Goal: Communication & Community: Answer question/provide support

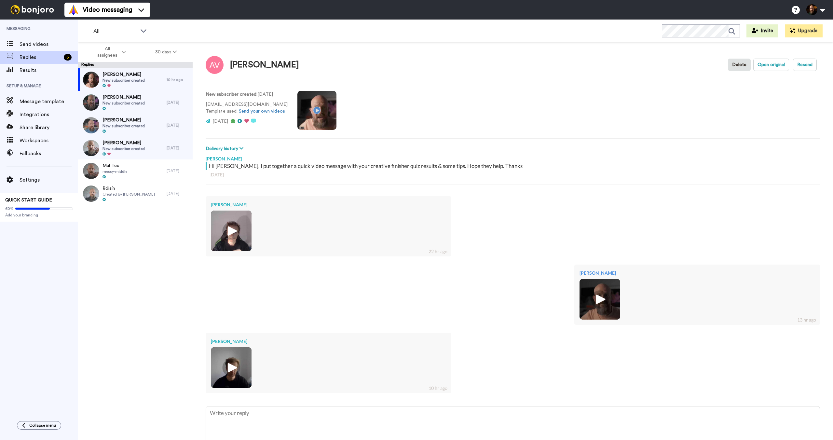
type textarea "x"
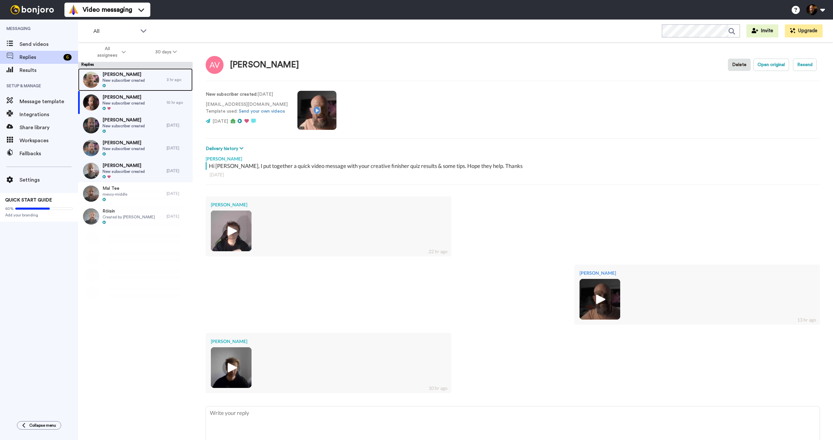
click at [146, 83] on div "[PERSON_NAME] New subscriber created" at bounding box center [122, 79] width 89 height 23
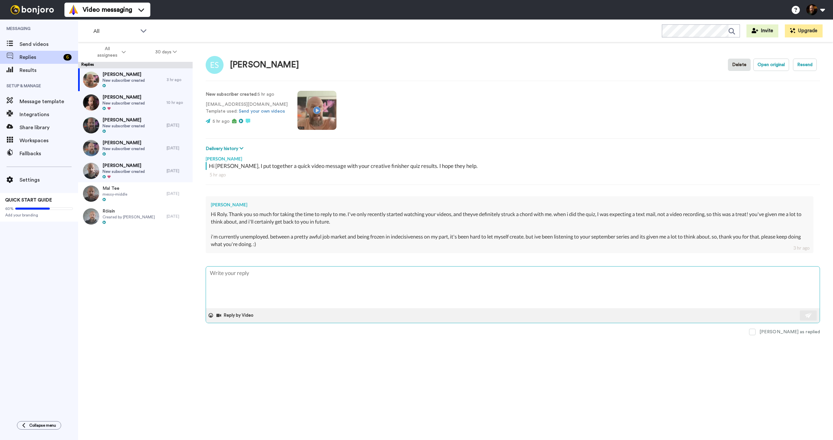
type textarea "x"
type textarea "H"
type textarea "x"
type textarea "HI"
type textarea "x"
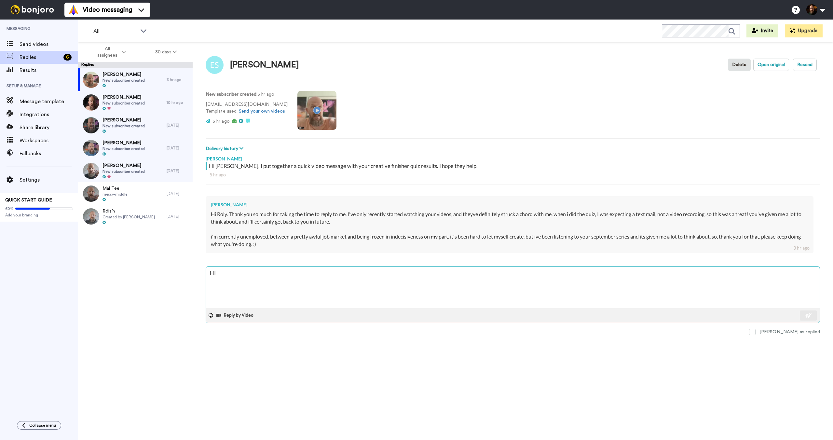
type textarea "HI"
type textarea "x"
type textarea "HI"
type textarea "x"
type textarea "H"
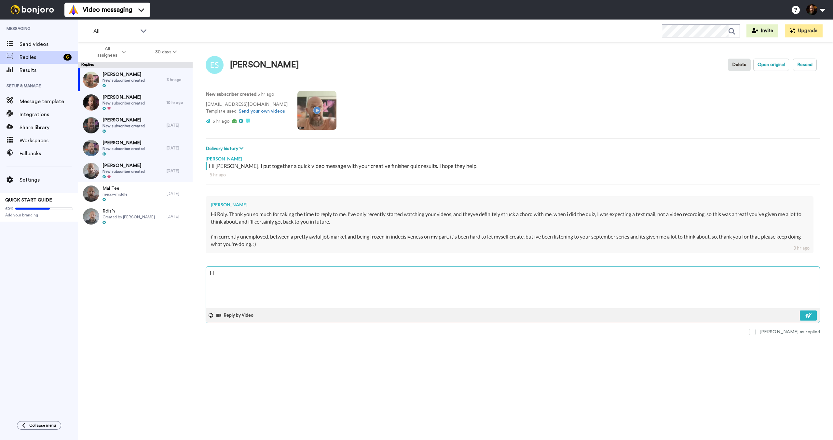
type textarea "x"
type textarea "Hi"
type textarea "x"
type textarea "Hi"
type textarea "x"
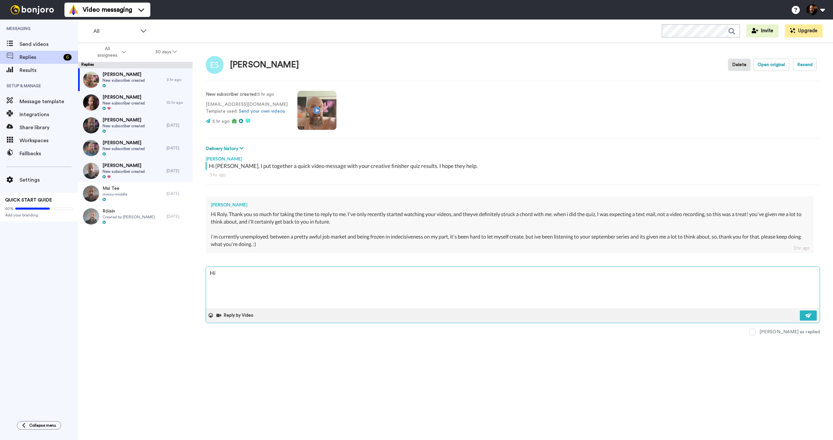
type textarea "Hi E"
type textarea "x"
type textarea "Hi Em"
type textarea "x"
type textarea "Hi Emm"
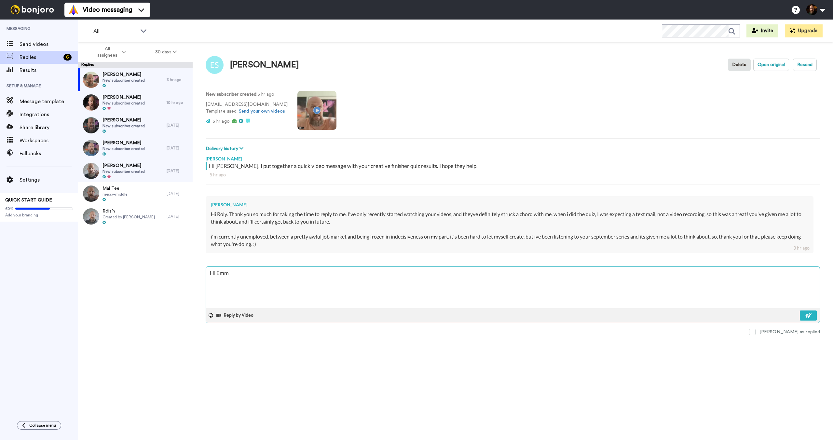
type textarea "x"
type textarea "Hi [PERSON_NAME]"
type textarea "x"
type textarea "Hi [PERSON_NAME],"
type textarea "x"
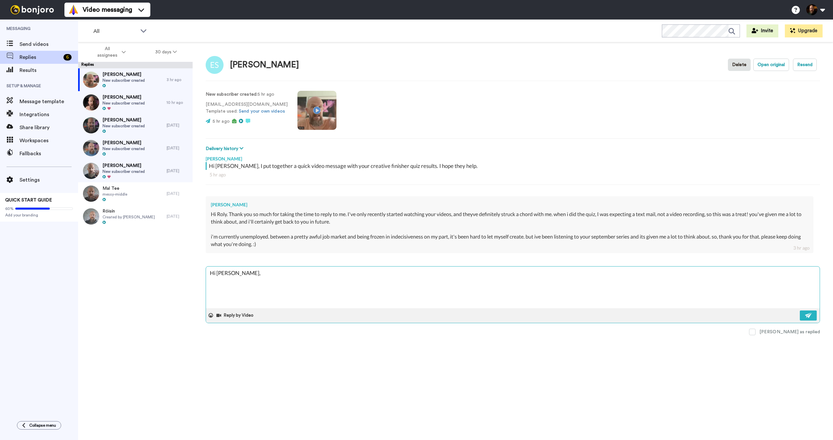
type textarea "Hi [PERSON_NAME],"
type textarea "x"
type textarea "Hi [PERSON_NAME],"
type textarea "x"
type textarea "Hi [PERSON_NAME], T"
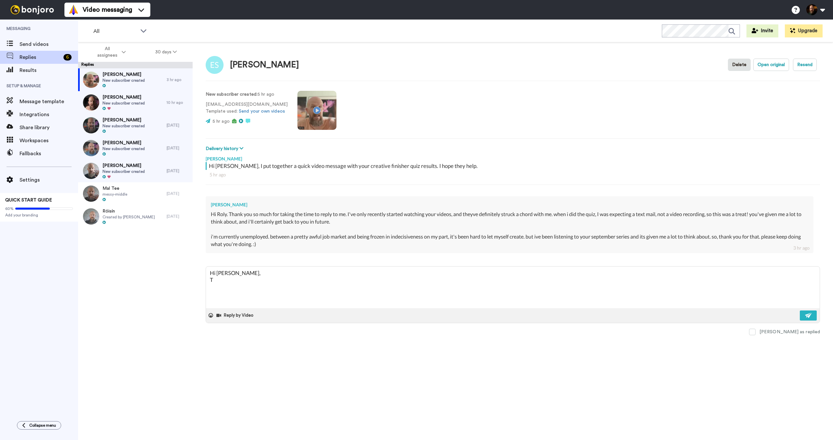
type textarea "x"
type textarea "Hi [PERSON_NAME], Th"
type textarea "x"
type textarea "Hi [PERSON_NAME], Tha"
type textarea "x"
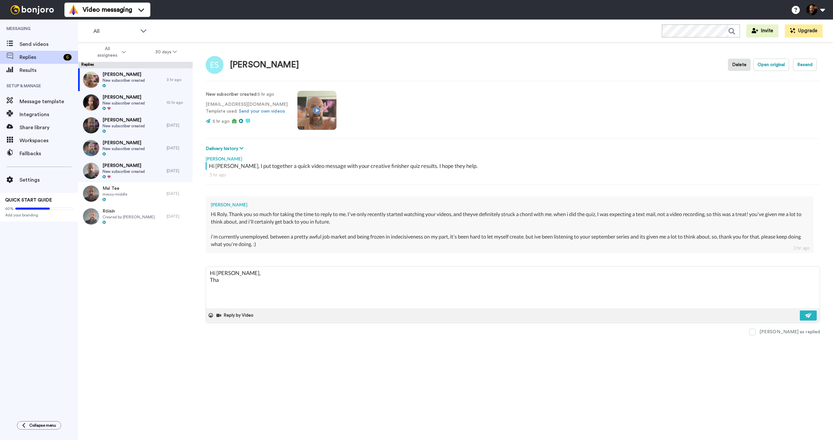
type textarea "Hi [PERSON_NAME], Than"
type textarea "x"
type textarea "Hi [PERSON_NAME], Thank"
type textarea "x"
type textarea "Hi [PERSON_NAME], Thanks"
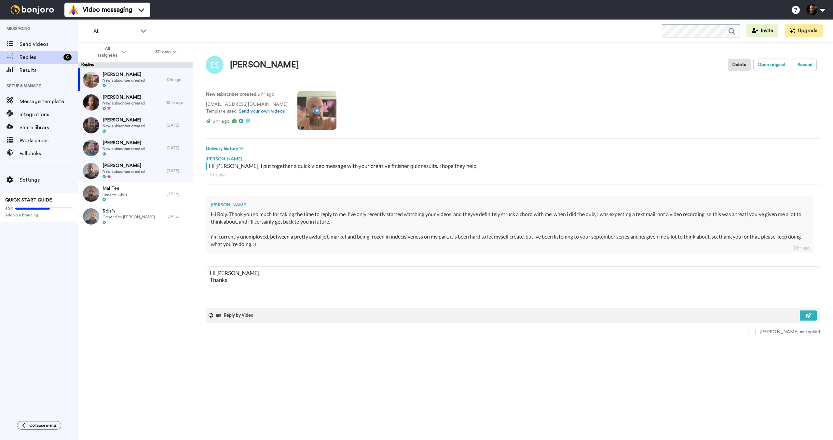
type textarea "x"
type textarea "Hi [PERSON_NAME], Thanks"
type textarea "x"
type textarea "Hi [PERSON_NAME], Thanks f"
type textarea "x"
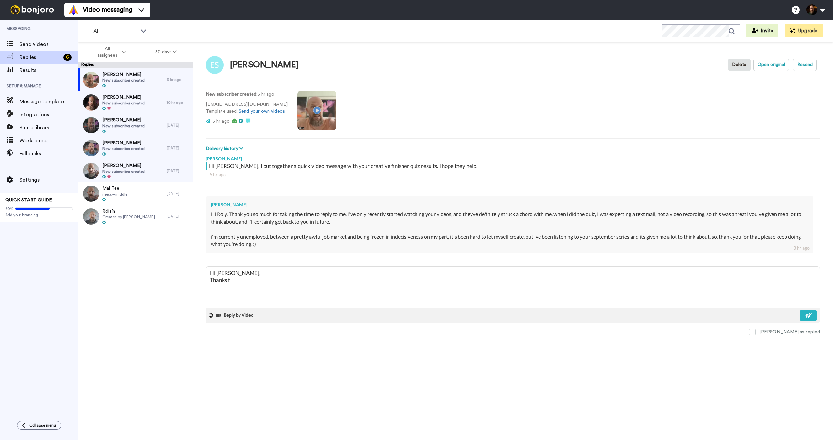
type textarea "Hi [PERSON_NAME], Thanks fo"
type textarea "x"
type textarea "Hi [PERSON_NAME], Thanks for"
type textarea "x"
type textarea "Hi [PERSON_NAME], Thanks for"
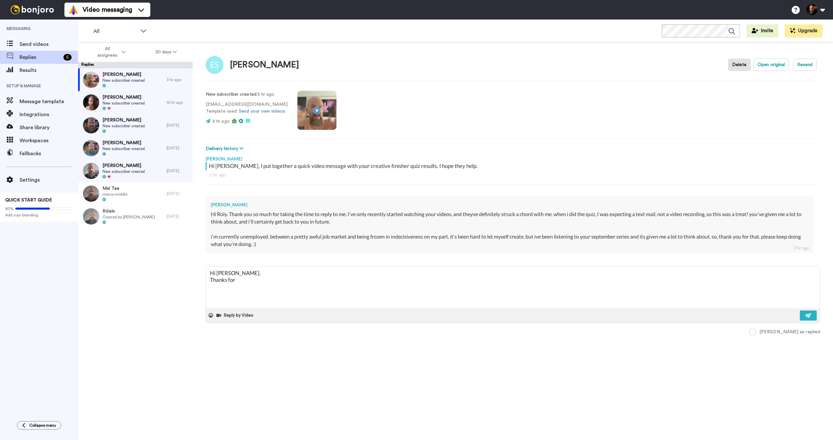
type textarea "x"
type textarea "Hi [PERSON_NAME], Thanks for g"
type textarea "x"
type textarea "Hi [PERSON_NAME], Thanks for ge"
type textarea "x"
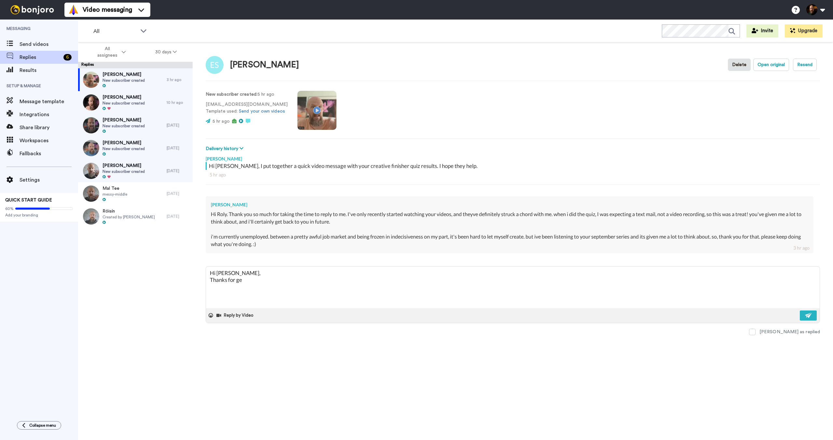
type textarea "Hi [PERSON_NAME], Thanks for get"
type textarea "x"
type textarea "Hi [PERSON_NAME], Thanks for gett"
type textarea "x"
type textarea "Hi [PERSON_NAME], Thanks for getti"
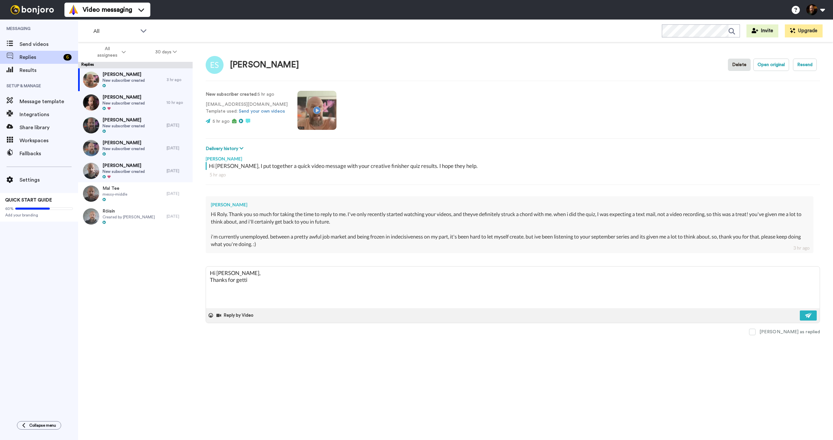
type textarea "x"
type textarea "Hi [PERSON_NAME], Thanks for gettin"
type textarea "x"
type textarea "Hi [PERSON_NAME], Thanks for getting"
type textarea "x"
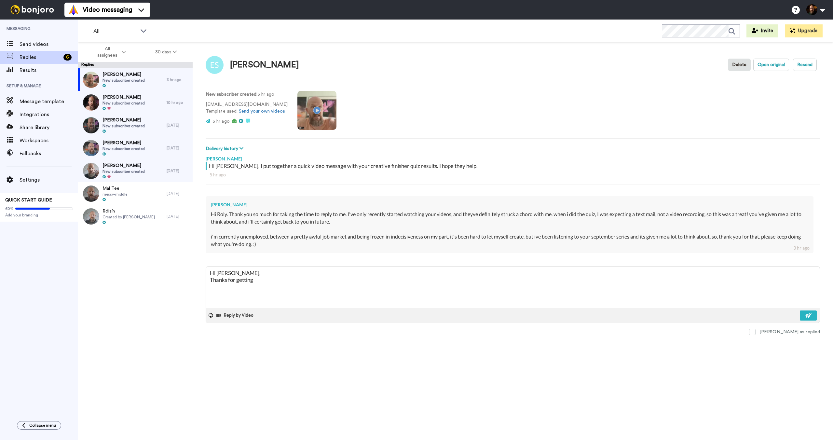
type textarea "Hi [PERSON_NAME], Thanks for getting"
type textarea "x"
type textarea "Hi [PERSON_NAME], Thanks for getting b"
type textarea "x"
type textarea "Hi [PERSON_NAME], Thanks for getting ba"
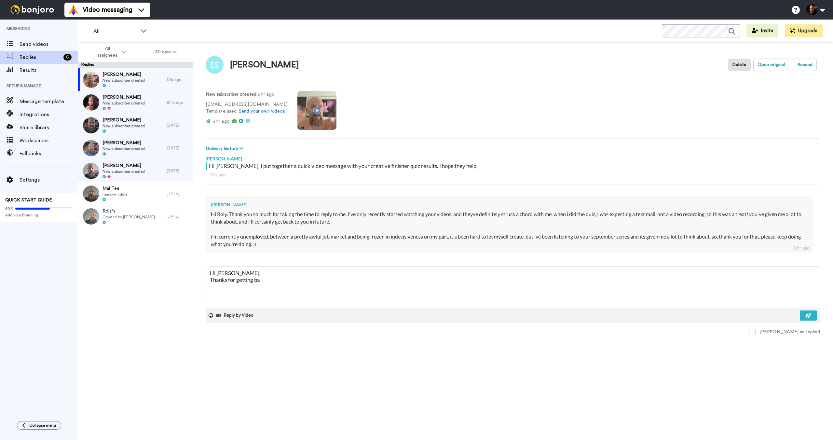
type textarea "x"
type textarea "Hi [PERSON_NAME], Thanks for getting bac"
type textarea "x"
type textarea "Hi [PERSON_NAME], Thanks for getting back"
type textarea "x"
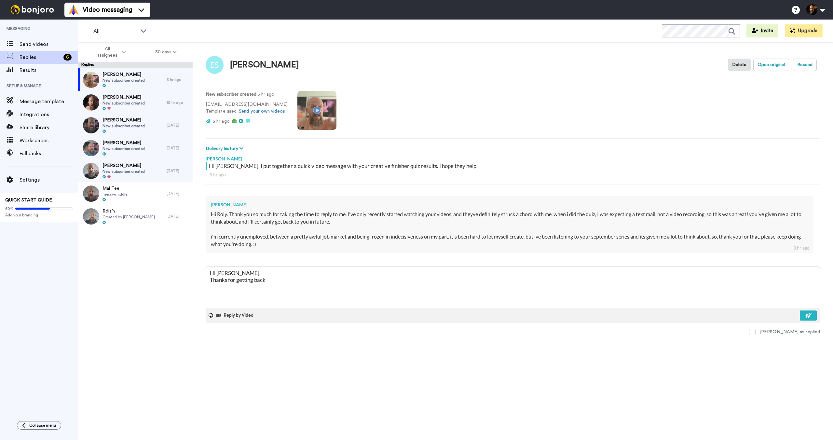
type textarea "Hi [PERSON_NAME], Thanks for getting back"
type textarea "x"
type textarea "Hi [PERSON_NAME], Thanks for getting back t"
type textarea "x"
type textarea "Hi [PERSON_NAME], Thanks for getting back to"
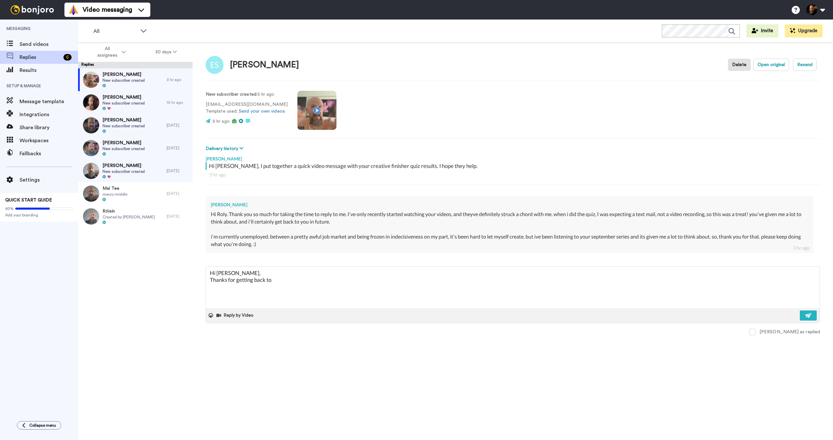
type textarea "x"
type textarea "Hi [PERSON_NAME], Thanks for getting back to"
type textarea "x"
type textarea "Hi [PERSON_NAME], Thanks for getting back to m"
type textarea "x"
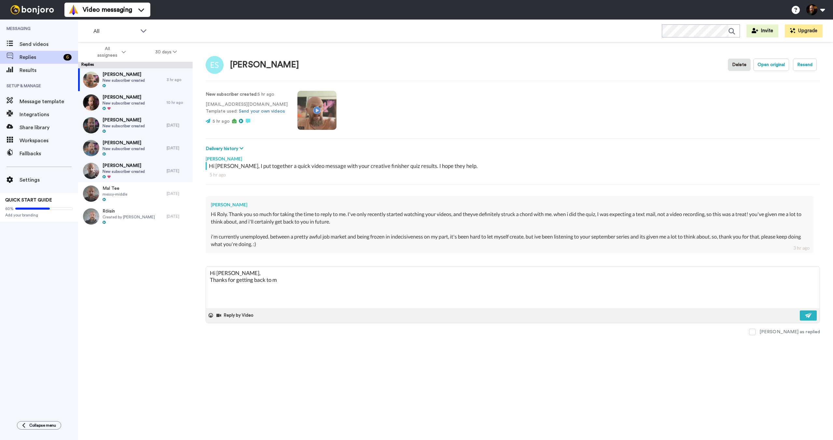
type textarea "Hi [PERSON_NAME], Thanks for getting back to me"
type textarea "x"
type textarea "Hi [PERSON_NAME], Thanks for getting back to me"
type textarea "x"
type textarea "Hi [PERSON_NAME], Thanks for getting back to me &"
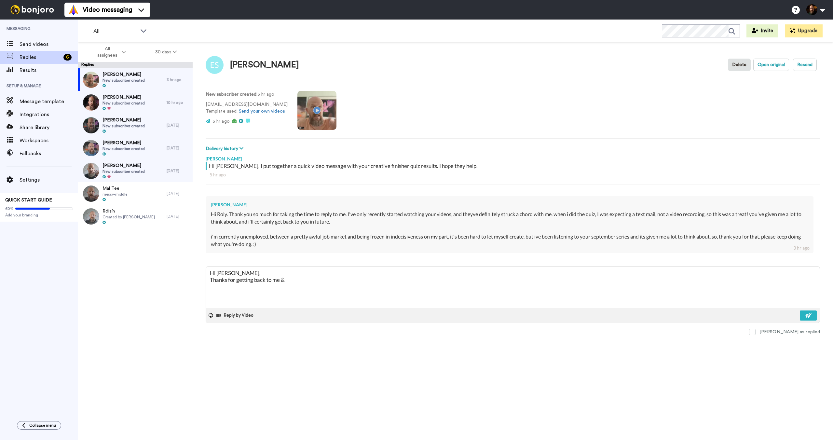
type textarea "x"
type textarea "Hi [PERSON_NAME], Thanks for getting back to me &"
type textarea "x"
type textarea "Hi [PERSON_NAME], Thanks for getting back to me & I"
type textarea "x"
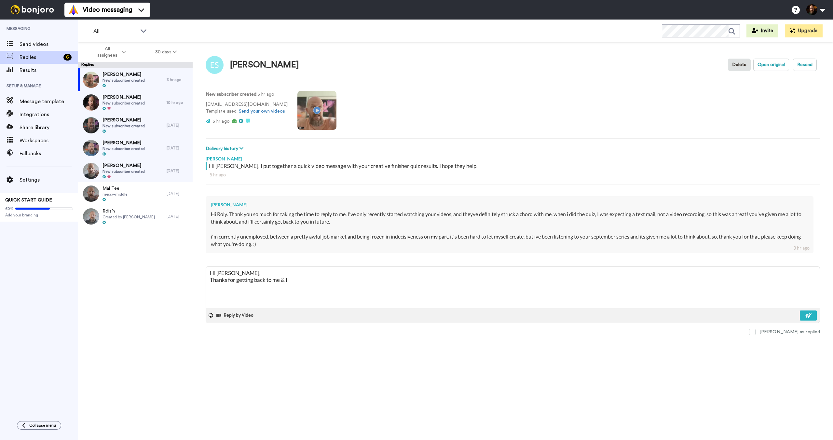
type textarea "Hi [PERSON_NAME], Thanks for getting back to me & I"
type textarea "x"
type textarea "Hi [PERSON_NAME], Thanks for getting back to me & I h"
type textarea "x"
type textarea "Hi [PERSON_NAME], Thanks for getting back to me & I he"
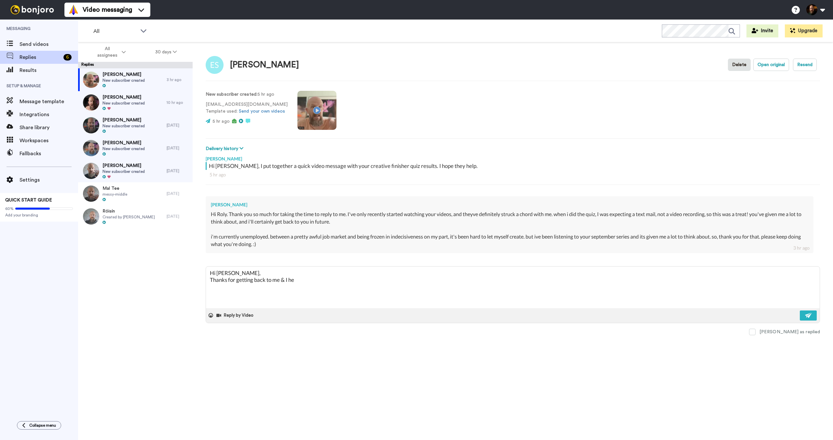
type textarea "x"
type textarea "Hi [PERSON_NAME], Thanks for getting back to me & I hea"
type textarea "x"
type textarea "Hi [PERSON_NAME], Thanks for getting back to me & I hear"
type textarea "x"
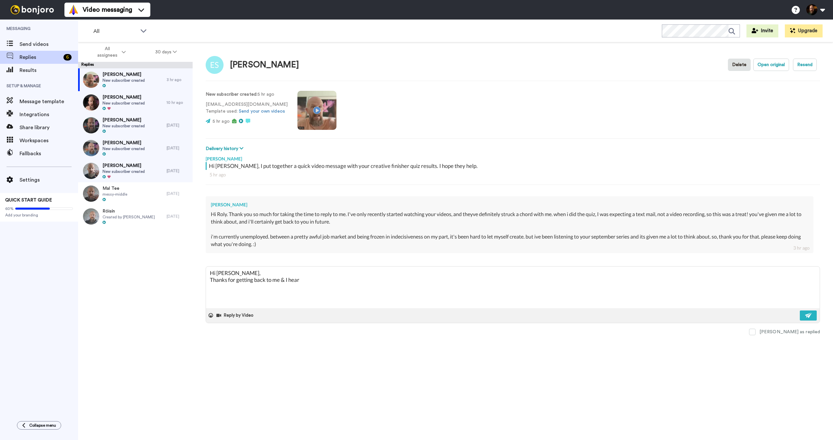
type textarea "Hi [PERSON_NAME], Thanks for getting back to me & I hear"
type textarea "x"
type textarea "Hi [PERSON_NAME], Thanks for getting back to me & I hear w"
type textarea "x"
type textarea "Hi [PERSON_NAME], Thanks for getting back to me & I hear wi"
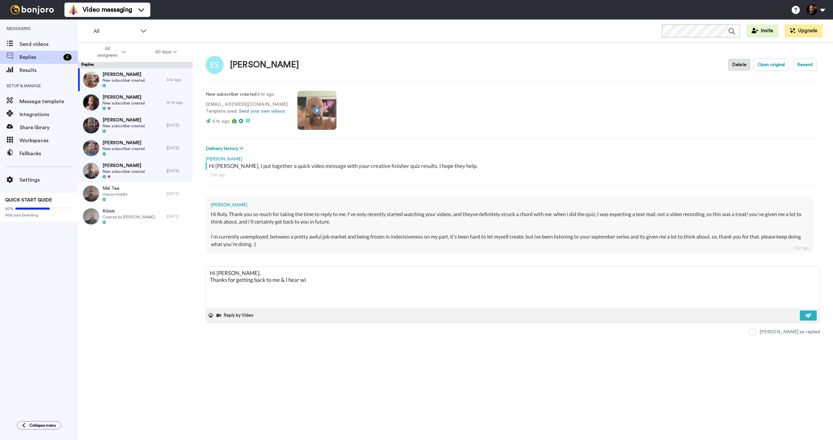
type textarea "x"
type textarea "Hi [PERSON_NAME], Thanks for getting back to me & I hear wit"
type textarea "x"
type textarea "Hi [PERSON_NAME], Thanks for getting back to me & I hear with"
type textarea "x"
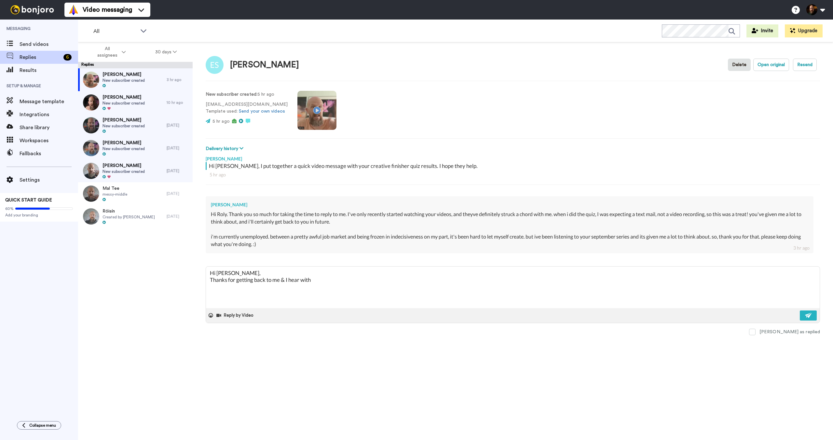
type textarea "Hi [PERSON_NAME], Thanks for getting back to me & I hear with"
type textarea "x"
type textarea "Hi [PERSON_NAME], Thanks for getting back to me & I hear with y"
type textarea "x"
type textarea "Hi [PERSON_NAME], Thanks for getting back to me & I hear with"
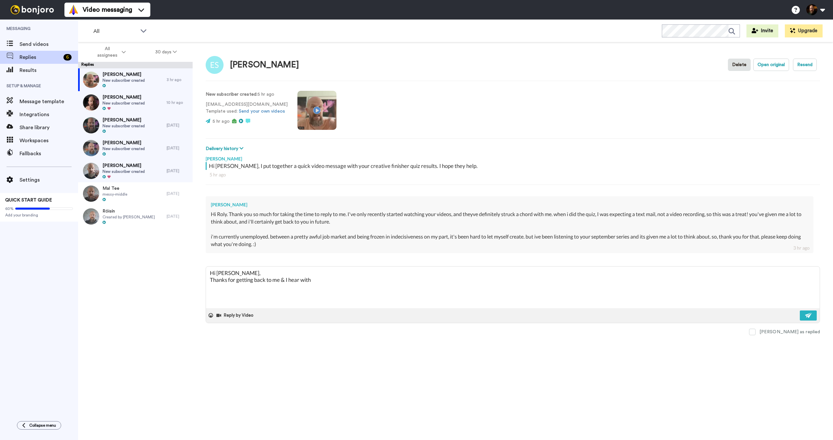
type textarea "x"
type textarea "Hi [PERSON_NAME], Thanks for getting back to me & I hear with"
type textarea "x"
type textarea "Hi [PERSON_NAME], Thanks for getting back to me & I hear wit"
type textarea "x"
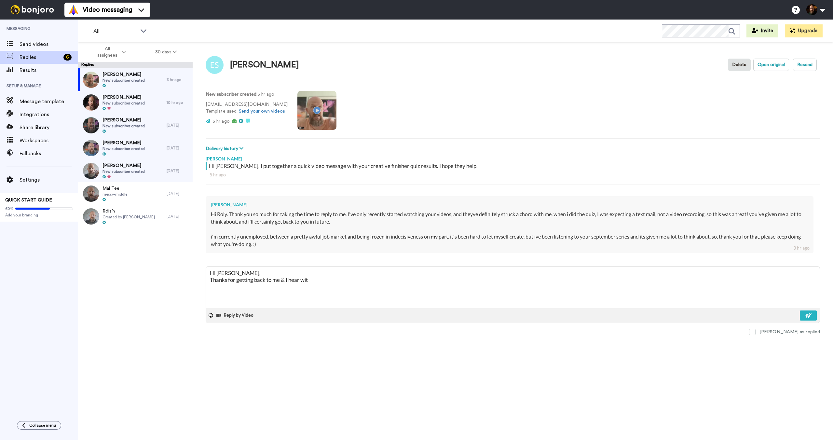
type textarea "Hi [PERSON_NAME], Thanks for getting back to me & I hear wi"
type textarea "x"
type textarea "Hi [PERSON_NAME], Thanks for getting back to me & I hear w"
type textarea "x"
type textarea "Hi [PERSON_NAME], Thanks for getting back to me & I hear wy"
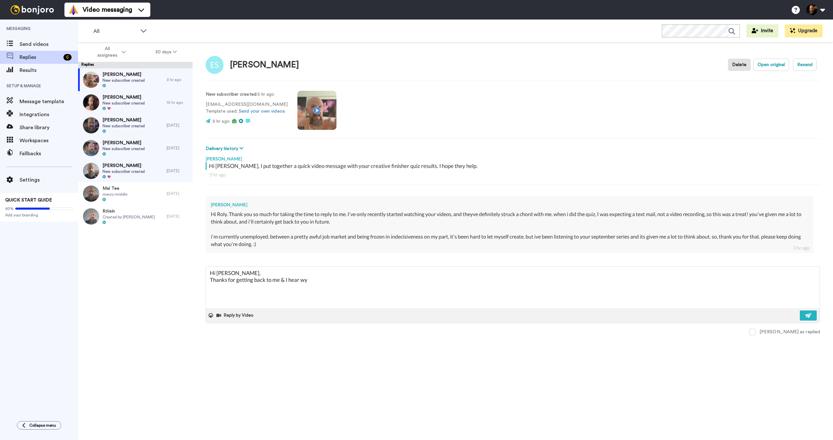
type textarea "x"
type textarea "Hi [PERSON_NAME], Thanks for getting back to me & I hear w"
type textarea "x"
type textarea "Hi [PERSON_NAME], Thanks for getting back to me & I hear"
type textarea "x"
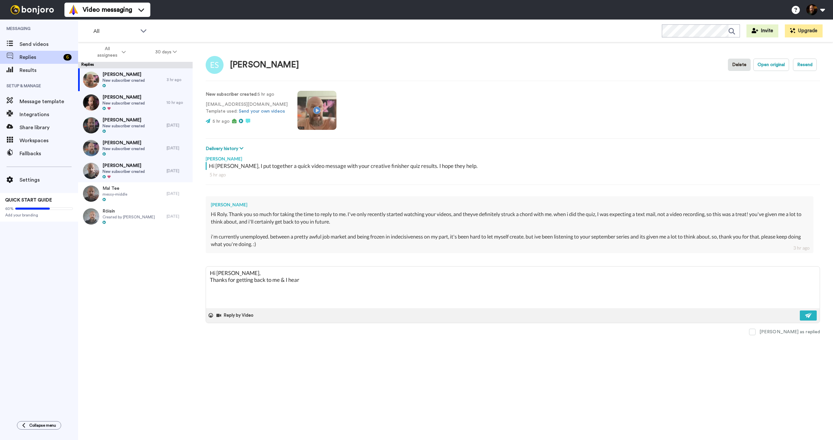
type textarea "Hi [PERSON_NAME], Thanks for getting back to me & I hear y"
type textarea "x"
type textarea "Hi [PERSON_NAME], Thanks for getting back to me & I hear yo"
type textarea "x"
type textarea "Hi [PERSON_NAME], Thanks for getting back to me & I hear you"
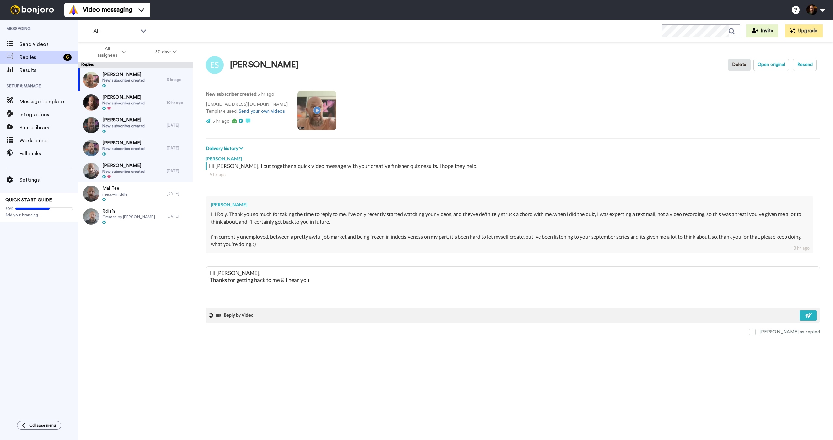
type textarea "x"
type textarea "Hi [PERSON_NAME], Thanks for getting back to me & I hear you w"
type textarea "x"
type textarea "Hi [PERSON_NAME], Thanks for getting back to me & I hear you wi"
type textarea "x"
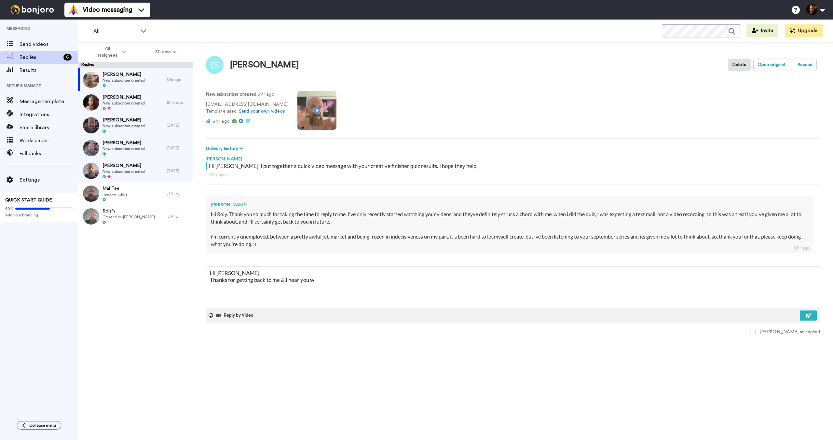
type textarea "Hi [PERSON_NAME], Thanks for getting back to me & I hear you wit"
type textarea "x"
type textarea "Hi [PERSON_NAME], Thanks for getting back to me & I hear you with"
type textarea "x"
type textarea "Hi [PERSON_NAME], Thanks for getting back to me & I hear you with"
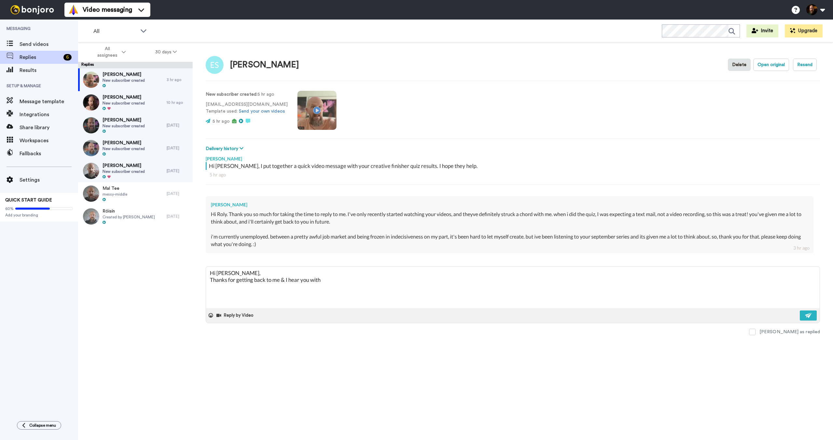
type textarea "x"
type textarea "Hi [PERSON_NAME], Thanks for getting back to me & I hear you with th"
type textarea "x"
type textarea "Hi [PERSON_NAME], Thanks for getting back to me & I hear you with the"
type textarea "x"
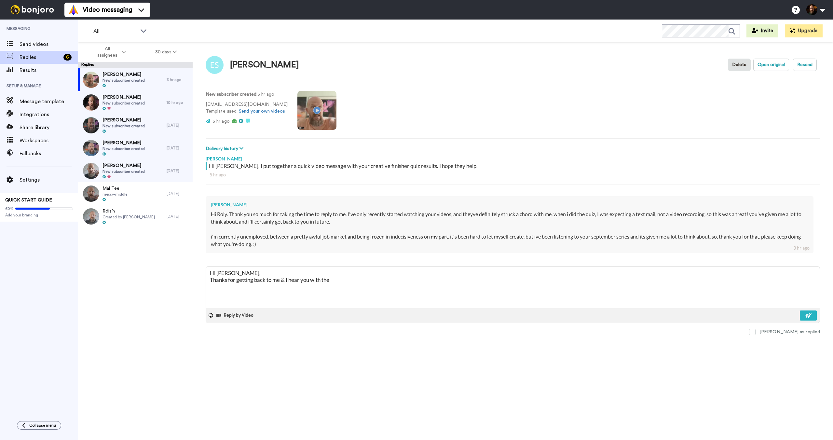
type textarea "Hi [PERSON_NAME], Thanks for getting back to me & I hear you with the"
type textarea "x"
type textarea "Hi [PERSON_NAME], Thanks for getting back to me & I hear you with the"
type textarea "x"
type textarea "Hi [PERSON_NAME], Thanks for getting back to me & I hear you with th"
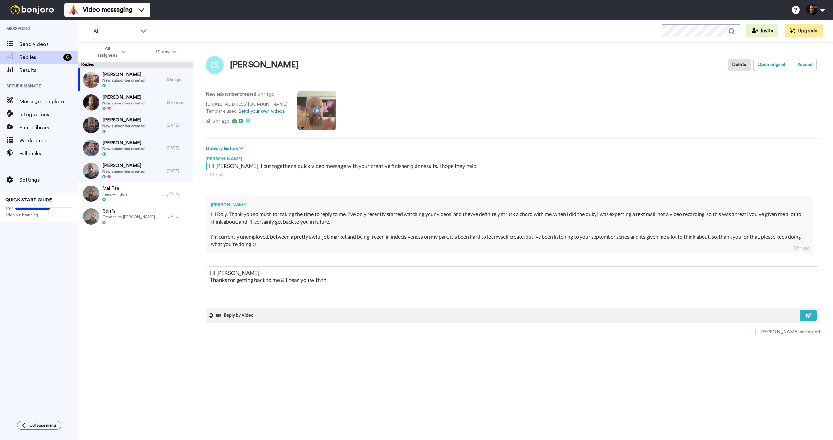
type textarea "x"
type textarea "Hi [PERSON_NAME], Thanks for getting back to me & I hear you with t"
type textarea "x"
type textarea "Hi [PERSON_NAME], Thanks for getting back to me & I hear you with"
type textarea "x"
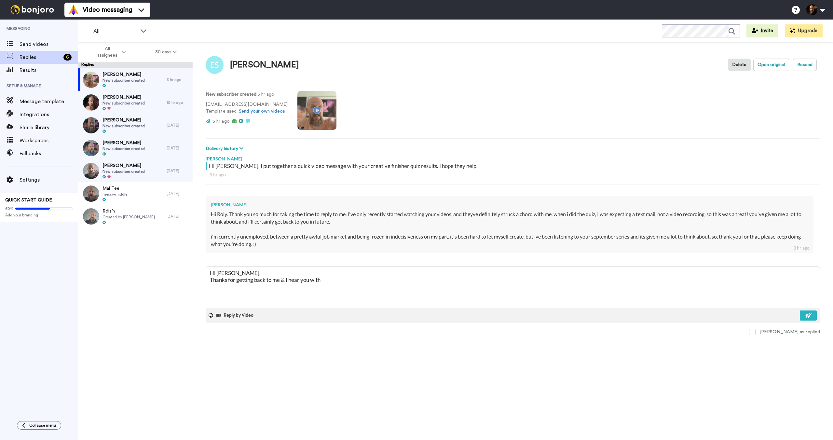
type textarea "Hi [PERSON_NAME], Thanks for getting back to me & I hear you with"
type textarea "x"
type textarea "Hi [PERSON_NAME], Thanks for getting back to me & I hear you wit"
type textarea "x"
type textarea "Hi [PERSON_NAME], Thanks for getting back to me & I hear you wi"
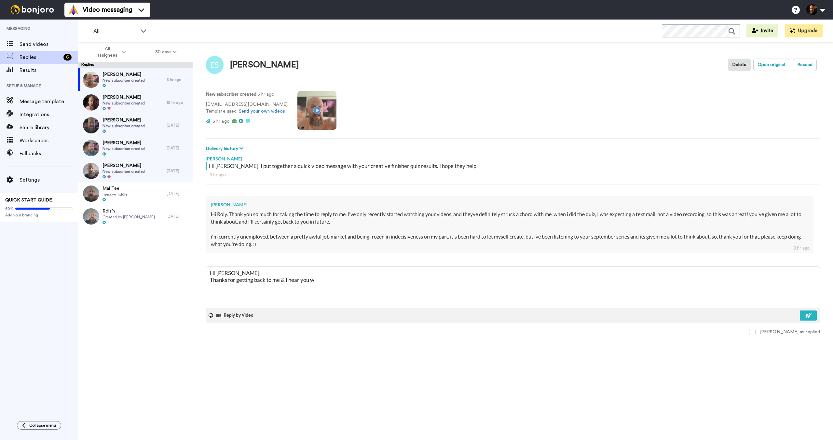
type textarea "x"
type textarea "Hi [PERSON_NAME], Thanks for getting back to me & I hear you w"
type textarea "x"
type textarea "Hi [PERSON_NAME], Thanks for getting back to me & I hear you"
type textarea "x"
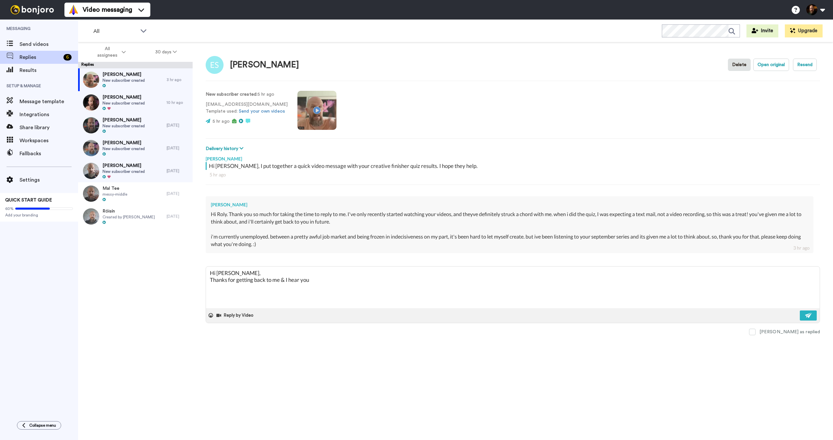
type textarea "Hi [PERSON_NAME], Thanks for getting back to me & I hear you"
type textarea "x"
type textarea "Hi [PERSON_NAME], Thanks for getting back to me & I hear yo"
type textarea "x"
type textarea "Hi [PERSON_NAME], Thanks for getting back to me & I hear y"
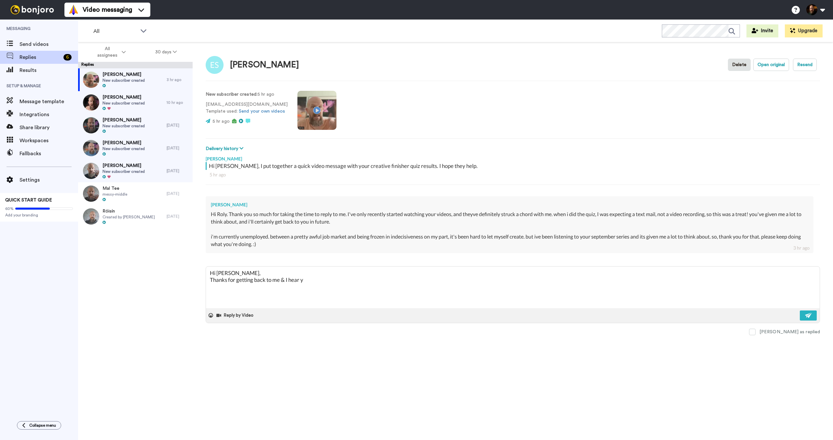
type textarea "x"
type textarea "Hi [PERSON_NAME], Thanks for getting back to me & I hear"
type textarea "x"
type textarea "Hi [PERSON_NAME], Thanks for getting back to me & I hear"
type textarea "x"
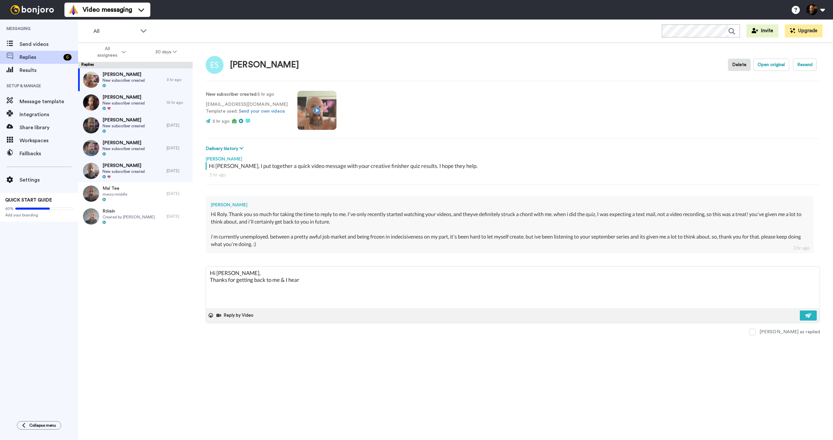
type textarea "Hi [PERSON_NAME], Thanks for getting back to me & I hea"
type textarea "x"
type textarea "Hi [PERSON_NAME], Thanks for getting back to me & I he"
type textarea "x"
type textarea "Hi [PERSON_NAME], Thanks for getting back to me & I h"
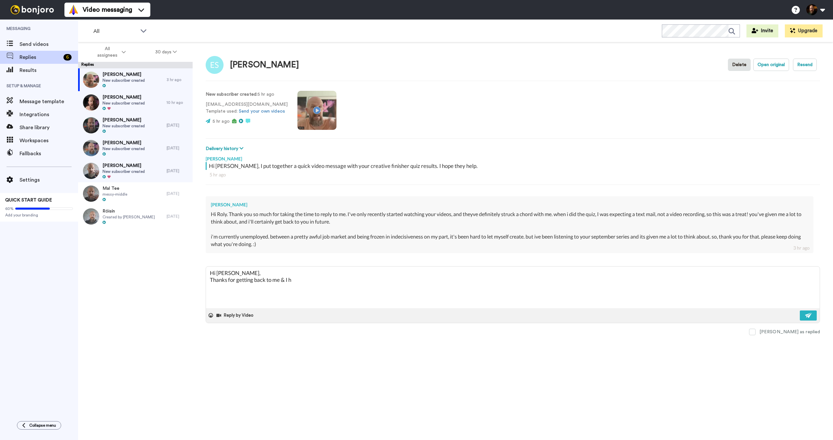
type textarea "x"
type textarea "Hi [PERSON_NAME], Thanks for getting back to me & I"
type textarea "x"
type textarea "Hi [PERSON_NAME], Thanks for getting back to me & I"
type textarea "x"
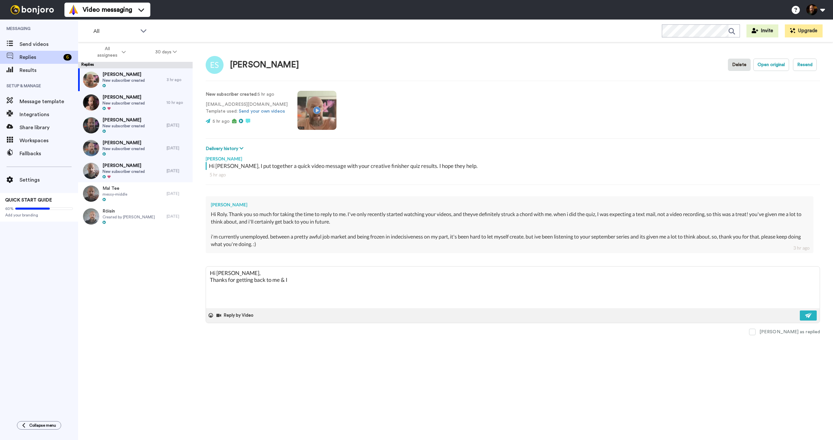
type textarea "Hi [PERSON_NAME], Thanks for getting back to me & I'"
type textarea "x"
type textarea "Hi [PERSON_NAME], Thanks for getting back to me & I'm"
type textarea "x"
type textarea "Hi [PERSON_NAME], Thanks for getting back to me & I'm"
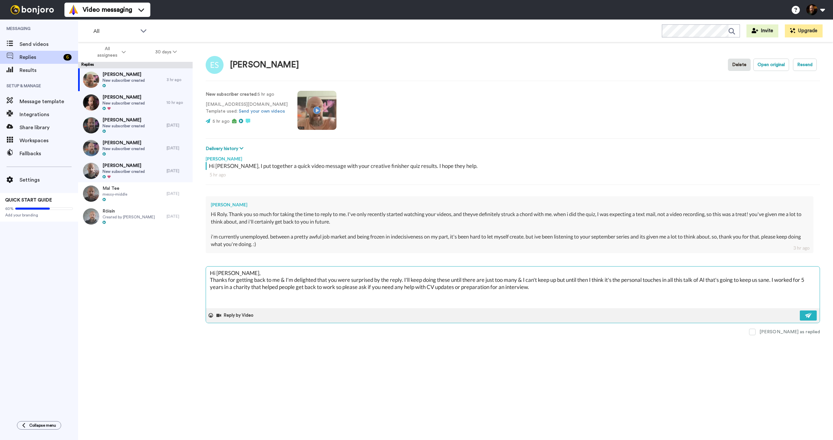
click at [551, 287] on textarea "Hi [PERSON_NAME], Thanks for getting back to me & I'm delighted that you were s…" at bounding box center [513, 288] width 614 height 42
